Goal: Communication & Community: Answer question/provide support

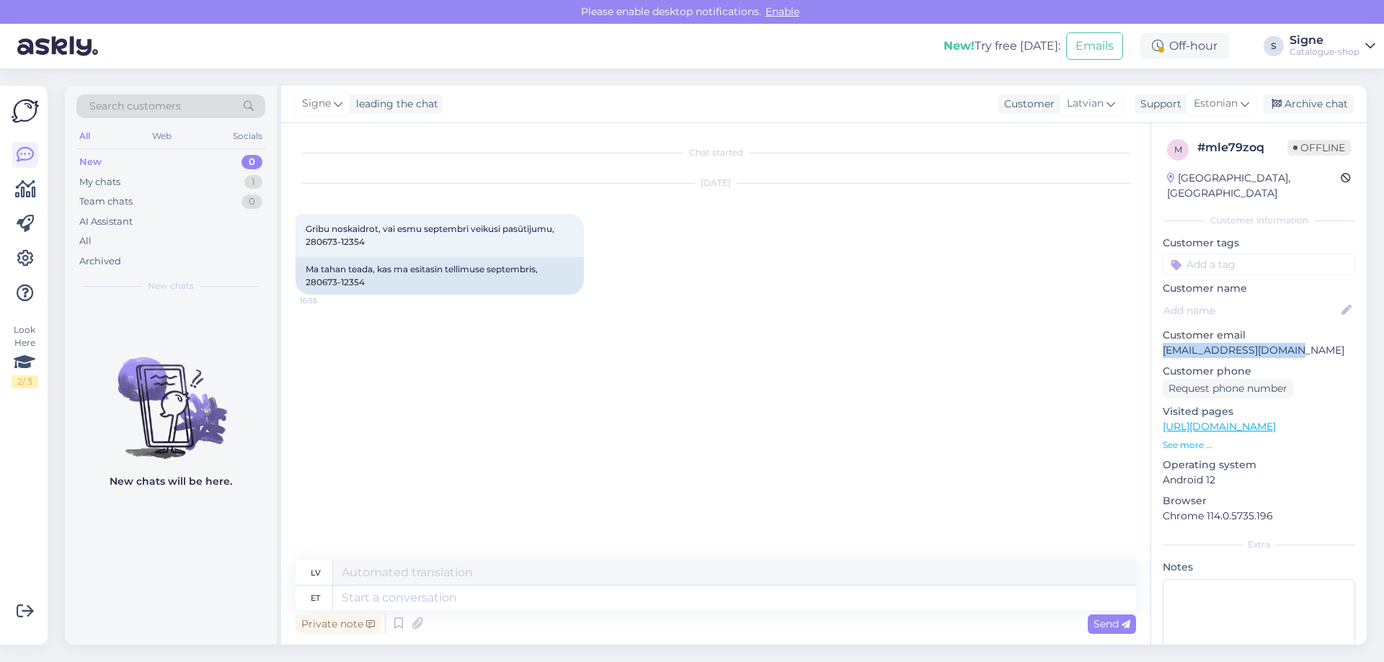
drag, startPoint x: 1302, startPoint y: 336, endPoint x: 1155, endPoint y: 334, distance: 146.3
click at [921, 334] on div "m # mle79zoq Offline [GEOGRAPHIC_DATA], Riga Customer information Customer tags…" at bounding box center [1258, 427] width 215 height 608
copy p "[EMAIL_ADDRESS][DOMAIN_NAME]"
drag, startPoint x: 351, startPoint y: 595, endPoint x: 352, endPoint y: 579, distance: 15.9
click at [349, 406] on textarea at bounding box center [734, 598] width 803 height 25
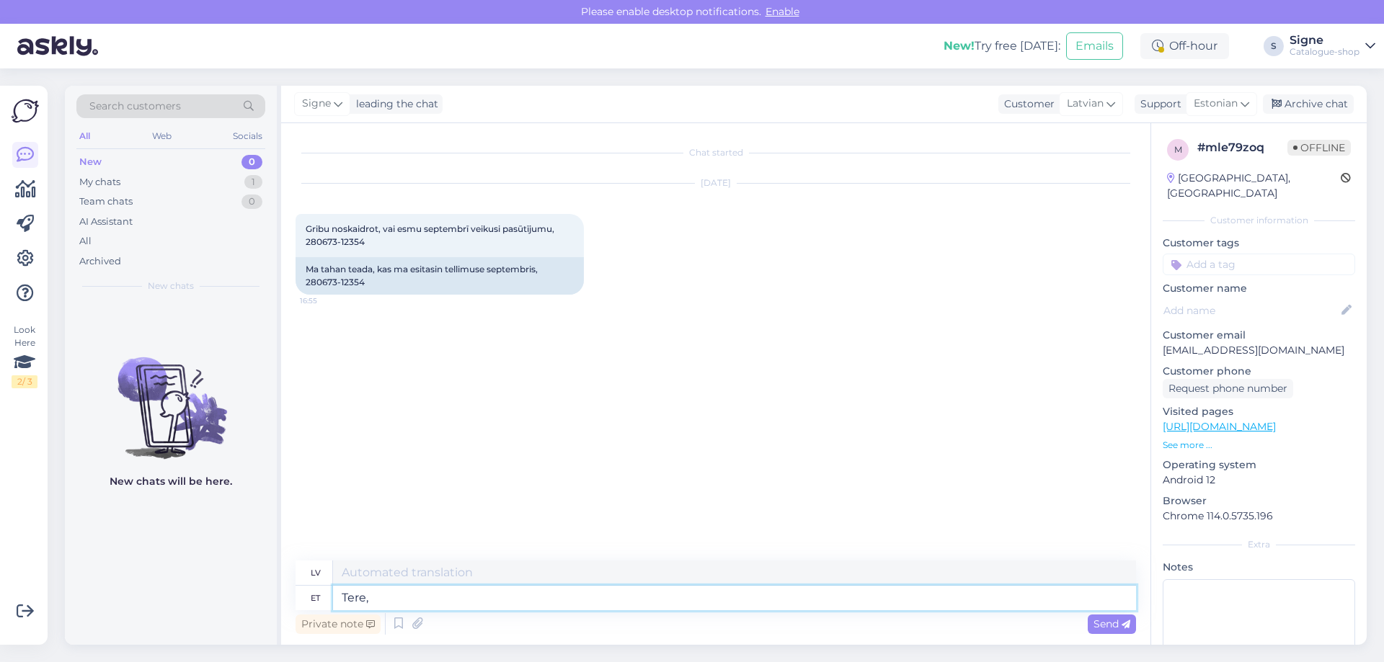
type textarea "Tere,"
type textarea "Sveiki,"
type textarea "Tere, täname"
type textarea "Sveiki, paldies."
type textarea "Tere, täname [PERSON_NAME] e"
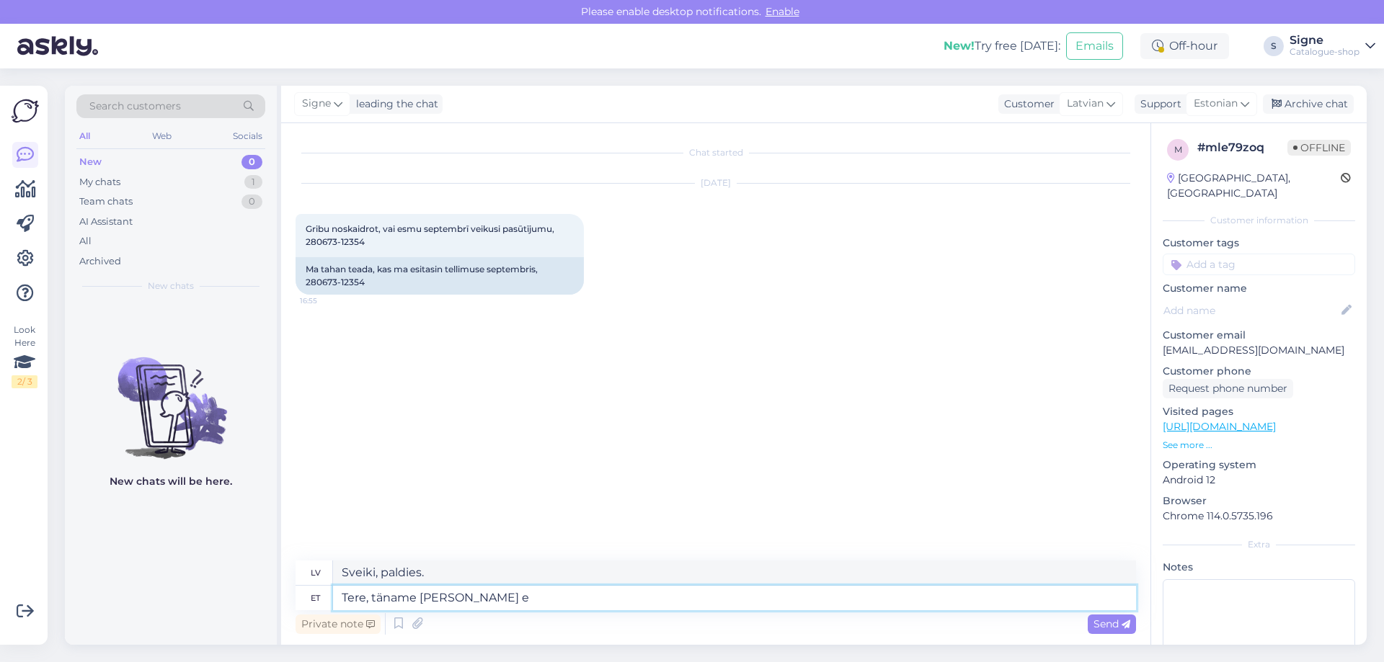
type textarea "Sveiki, paldies par jūsu pieprasījumu."
type textarea "Tere, täname [PERSON_NAME] eest,"
type textarea "Sveiki, paldies par jūsu pieprasījumu!"
type textarea "Tere, täname [PERSON_NAME] eest, tellimuses ol"
type textarea "Sveiki, paldies par jūsu pieprasījumu, lai"
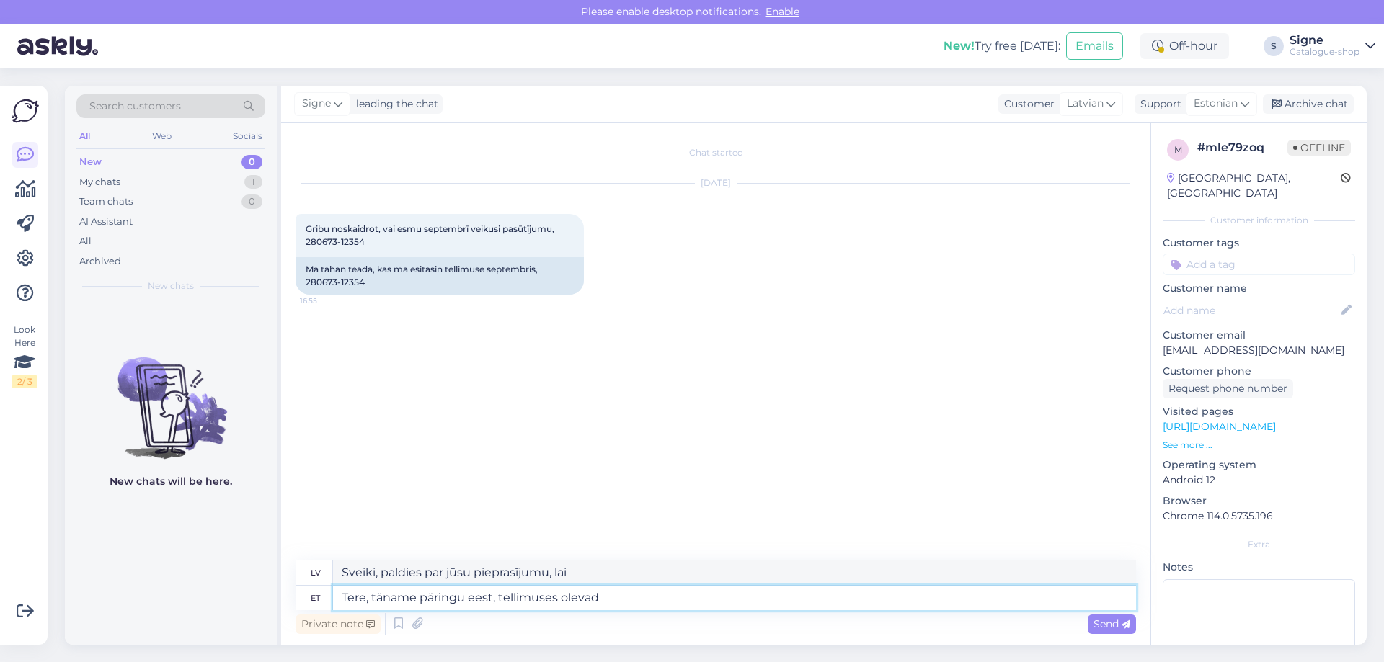
type textarea "Tere, täname päringu eest, tellimuses olevad 2"
type textarea "Sveiki, paldies par jūsu pieprasījumu, tie, kas ir pasūtīti"
type textarea "Tere, täname päringu eest, tellimuses olevad 2"
type textarea "Sveiki, paldies par jūsu pieprasījumu, 2 pasūtījumi"
type textarea "Tere, täname päringu eest, tellimuses olevad 2 toodet"
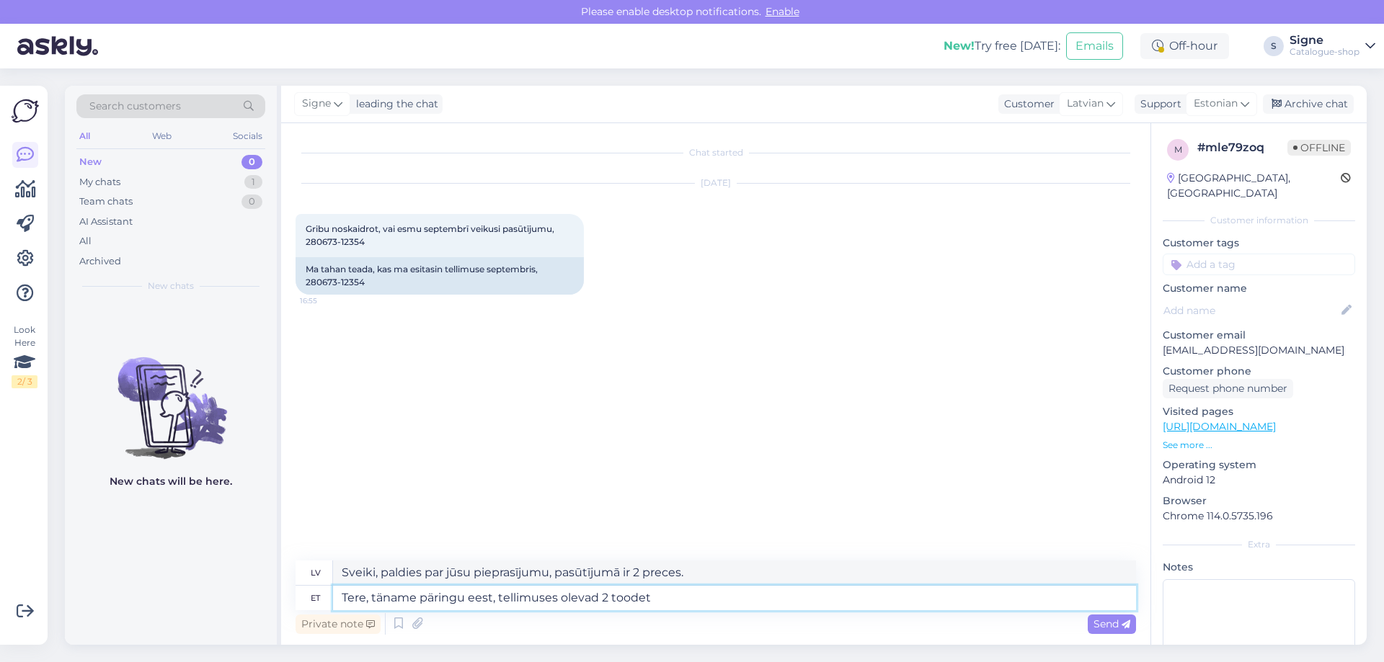
type textarea "Sveiki, paldies par jūsu pieprasījumu, 2 preces ir pasūtītas."
type textarea "Tere, täname päringu eest, tellimuses olevad 2 toodet väljastame e"
type textarea "Sveiki, paldies par jūsu pieprasījumu, mēs nosūtīsim 2 jūsu pasūtījumā iekļauto…"
type textarea "Tere, täname päringu eest, tellimuses olevad 2 toodet väljastame esimesel"
type textarea "Sveiki, paldies par jūsu pieprasījumu, mēs nosūtīsim 2 jūsu pasūtījuma produktu…"
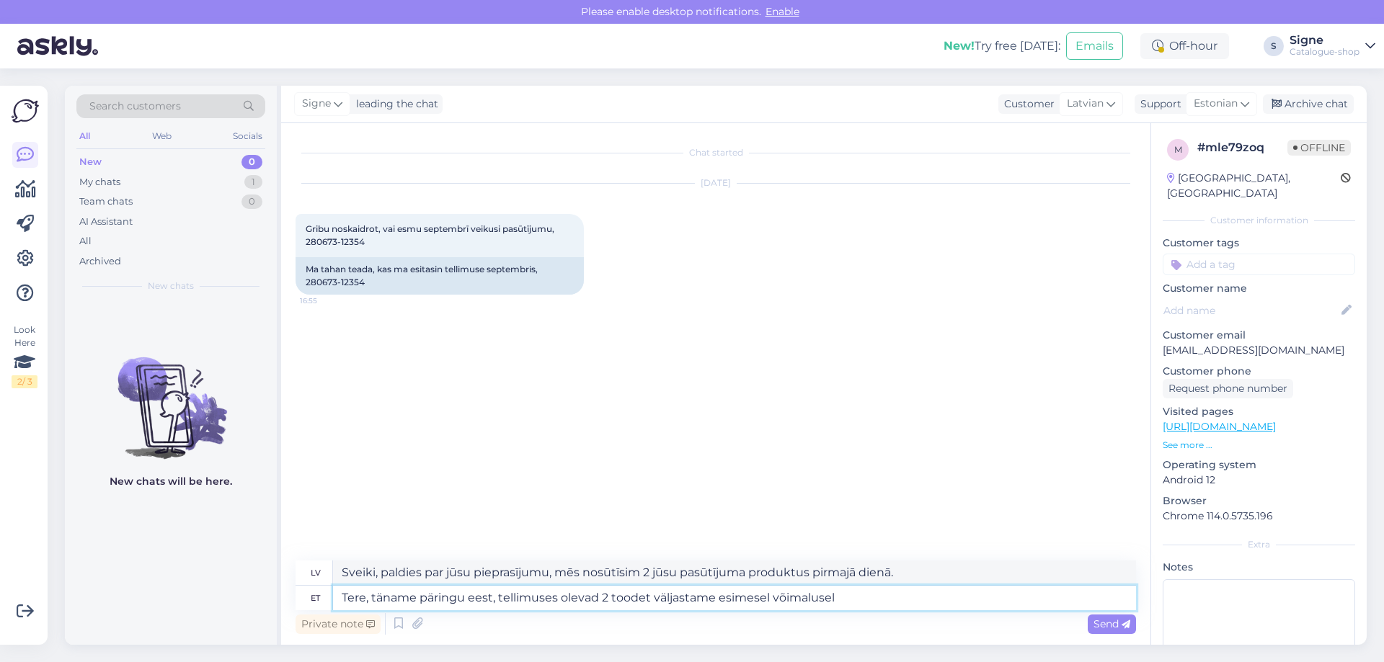
type textarea "Tere, täname päringu eest, tellimuses olevad 2 toodet väljastame esimesel võima…"
type textarea "Sveiki, paldies par jūsu pieprasījumu, mēs nosūtīsim 2 jūsu pasūtītos produktus…"
type textarea "Tere, täname päringu eest, tellimuses olevad 2 toodet väljastame esimesel võima…"
type textarea "Sveiki, paldies par jūsu pieprasījumu, mēs nosūtīsim 2 pasūtītos produktus, cik…"
type textarea "Tere, täname päringu eest, tellimuses olevad 2 toodet väljastame esimesel võima…"
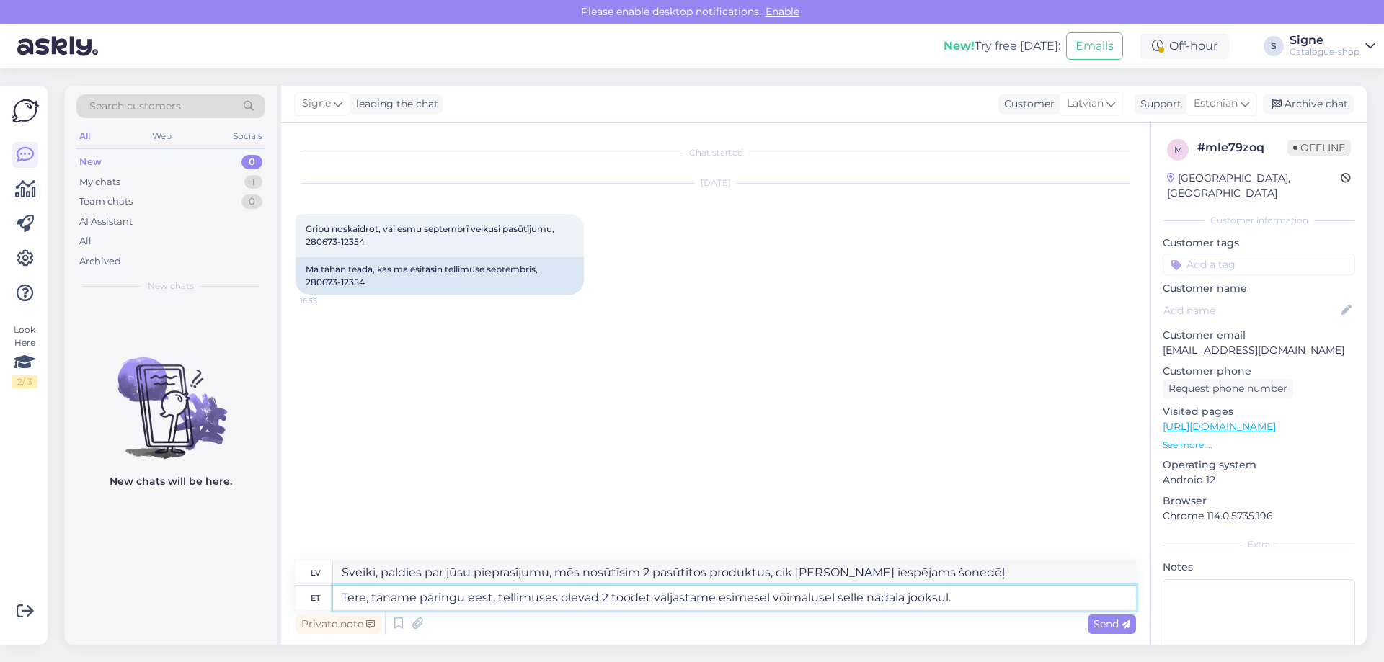
type textarea "Sveiki, paldies par jūsu pieprasījumu, mēs nosūtīsim 2 jūsu pasūtītos produktus…"
type textarea "Tere, täname päringu eest, tellimuses olevad 2 toodet väljastame esimesel võima…"
click at [921, 406] on span "Send" at bounding box center [1111, 624] width 37 height 13
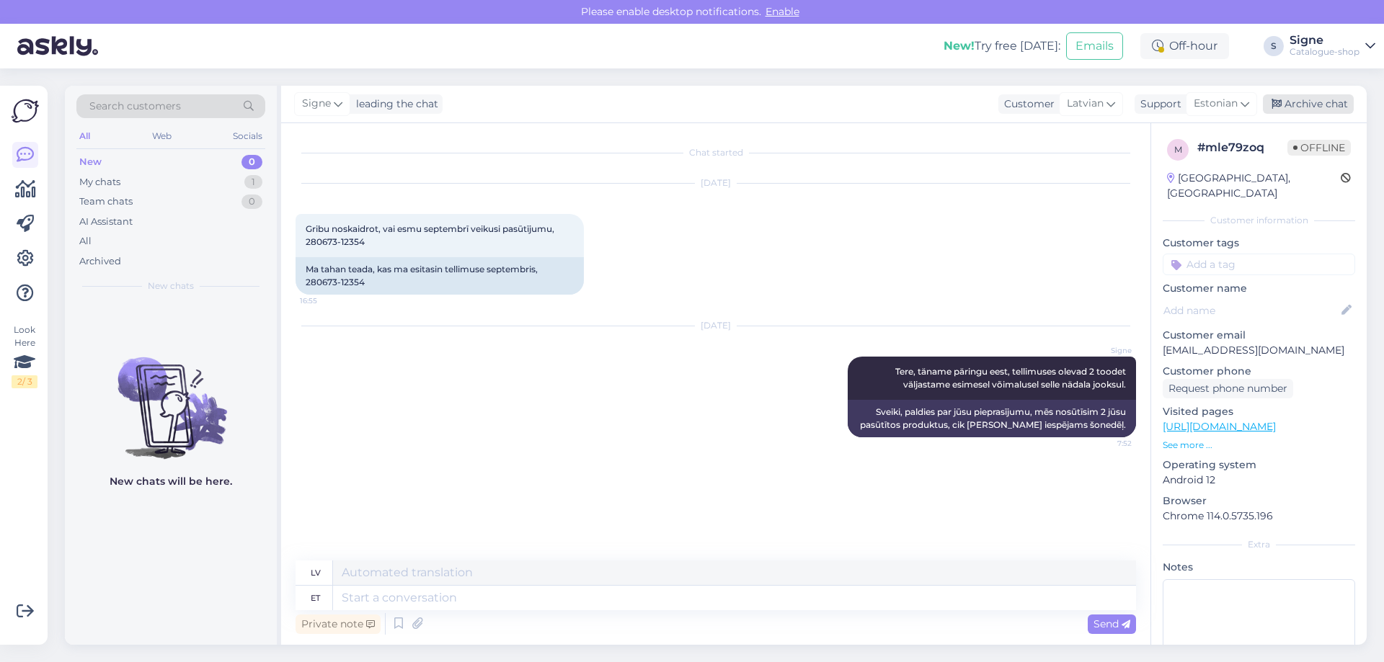
click at [921, 101] on div "Archive chat" at bounding box center [1308, 103] width 91 height 19
